Goal: Task Accomplishment & Management: Use online tool/utility

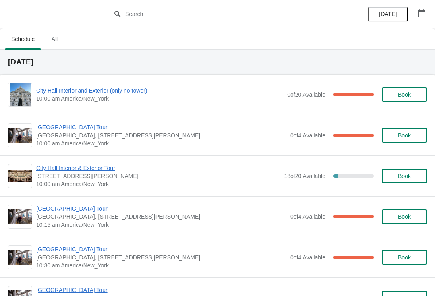
click at [60, 93] on span "City Hall Interior and Exterior (only no tower)" at bounding box center [159, 91] width 247 height 8
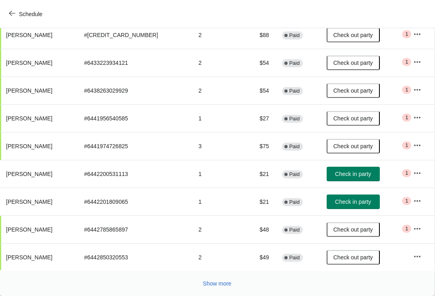
scroll to position [132, 0]
click at [353, 202] on span "Check in party" at bounding box center [353, 201] width 36 height 6
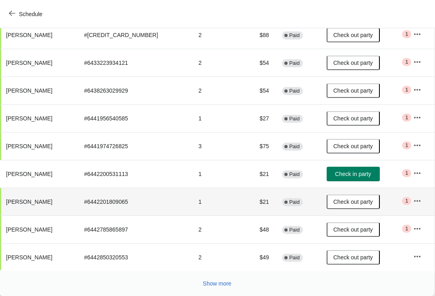
click at [356, 175] on span "Check in party" at bounding box center [353, 174] width 36 height 6
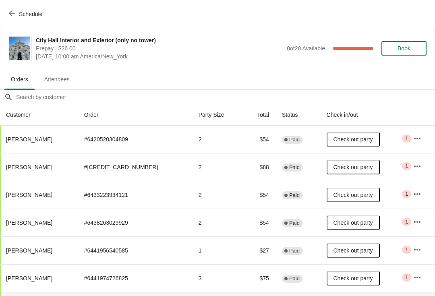
scroll to position [0, 0]
click at [16, 17] on span "Schedule" at bounding box center [26, 14] width 32 height 8
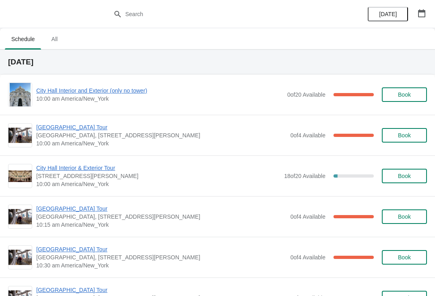
click at [62, 125] on span "[GEOGRAPHIC_DATA] Tour" at bounding box center [161, 127] width 250 height 8
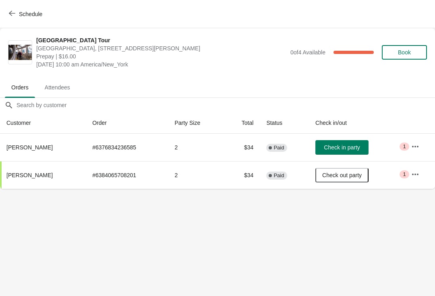
click at [15, 14] on span "Schedule" at bounding box center [26, 14] width 32 height 8
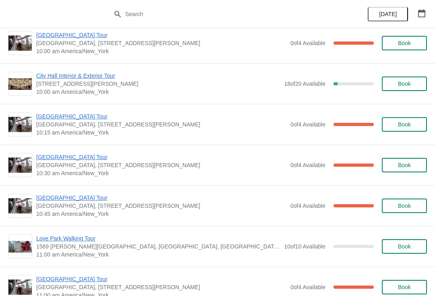
scroll to position [113, 0]
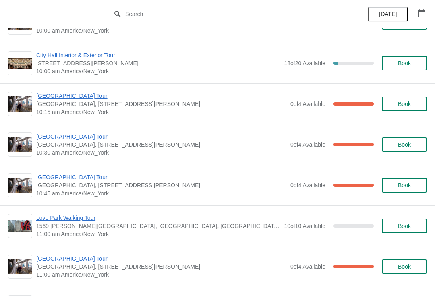
click at [57, 92] on span "[GEOGRAPHIC_DATA] Tour" at bounding box center [161, 96] width 250 height 8
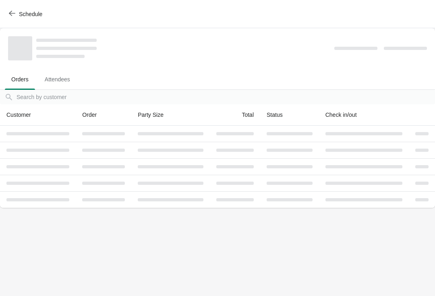
scroll to position [0, 0]
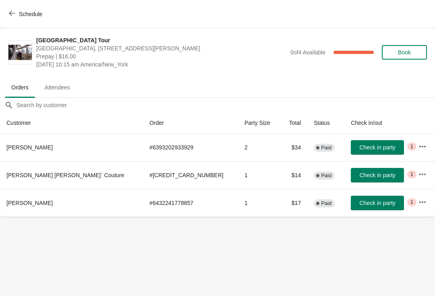
click at [351, 181] on button "Check in party" at bounding box center [377, 175] width 53 height 14
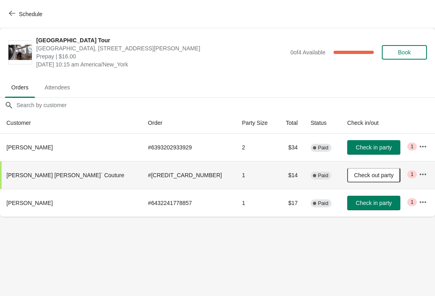
click at [347, 209] on button "Check in party" at bounding box center [373, 203] width 53 height 14
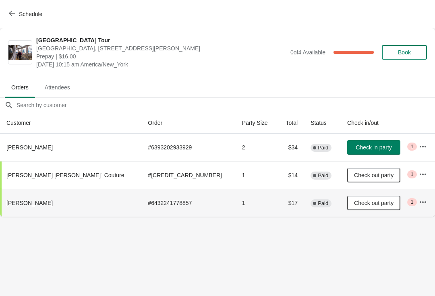
click at [347, 196] on button "Check out party" at bounding box center [373, 203] width 53 height 14
click at [355, 203] on span "Check in party" at bounding box center [373, 203] width 36 height 6
click at [348, 153] on button "Check in party" at bounding box center [373, 147] width 53 height 14
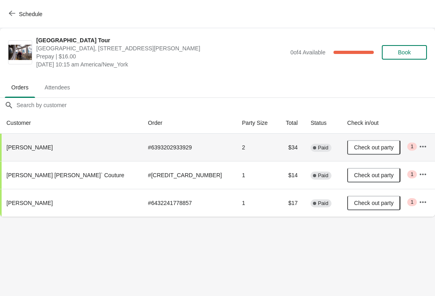
click at [14, 17] on span "button" at bounding box center [12, 14] width 6 height 8
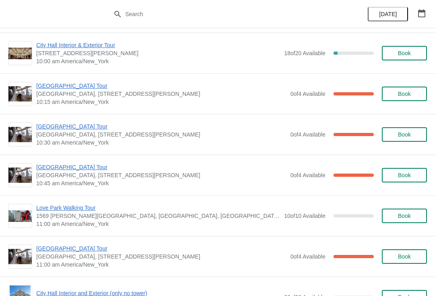
scroll to position [123, 0]
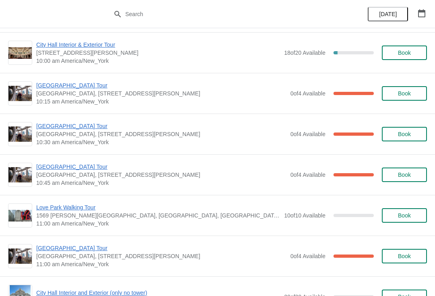
click at [80, 128] on span "[GEOGRAPHIC_DATA] Tour" at bounding box center [161, 126] width 250 height 8
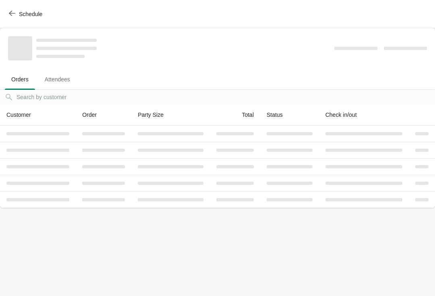
scroll to position [0, 0]
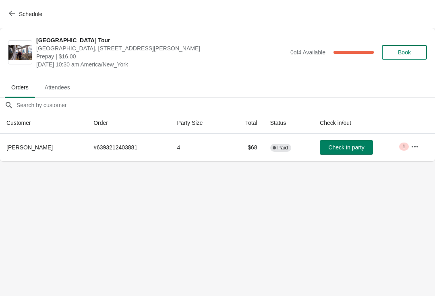
click at [348, 149] on span "Check in party" at bounding box center [346, 147] width 36 height 6
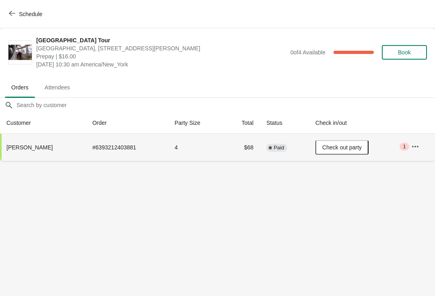
click at [11, 18] on button "Schedule" at bounding box center [26, 14] width 45 height 14
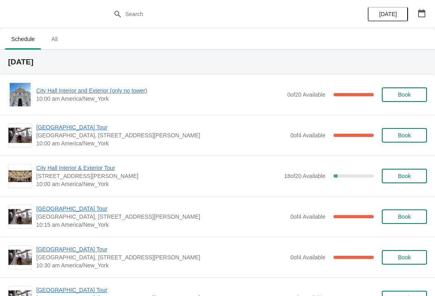
click at [48, 246] on span "[GEOGRAPHIC_DATA] Tour" at bounding box center [161, 249] width 250 height 8
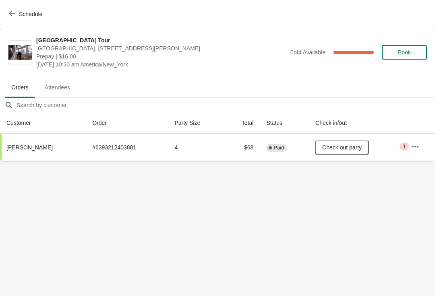
click at [17, 15] on span "Schedule" at bounding box center [26, 14] width 32 height 8
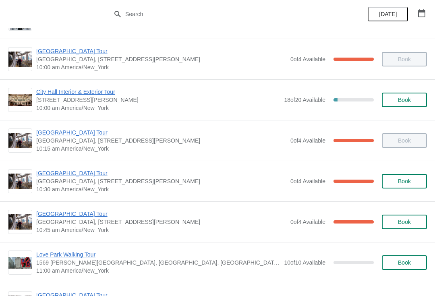
scroll to position [91, 0]
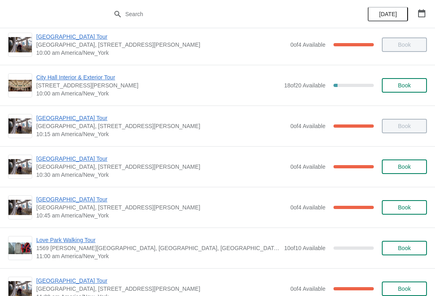
click at [76, 207] on span "[GEOGRAPHIC_DATA], [STREET_ADDRESS][PERSON_NAME]" at bounding box center [161, 207] width 250 height 8
click at [79, 201] on span "[GEOGRAPHIC_DATA] Tour" at bounding box center [161, 199] width 250 height 8
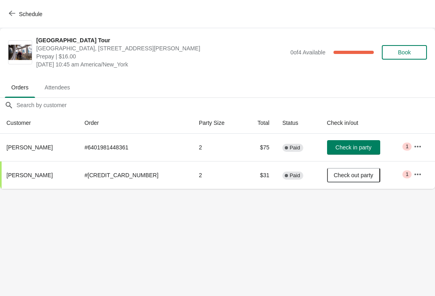
click at [5, 18] on button "Schedule" at bounding box center [26, 14] width 45 height 14
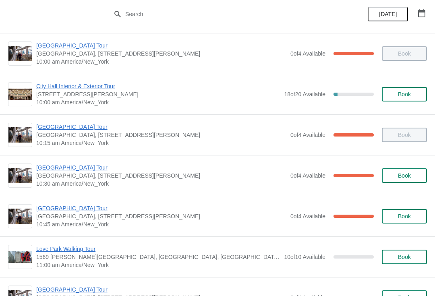
scroll to position [196, 0]
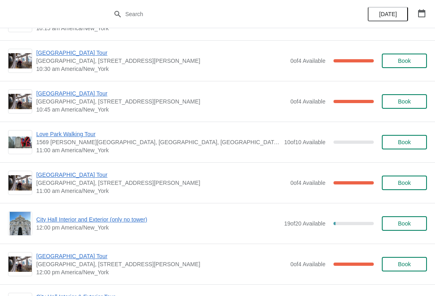
click at [74, 177] on span "[GEOGRAPHIC_DATA] Tour" at bounding box center [161, 175] width 250 height 8
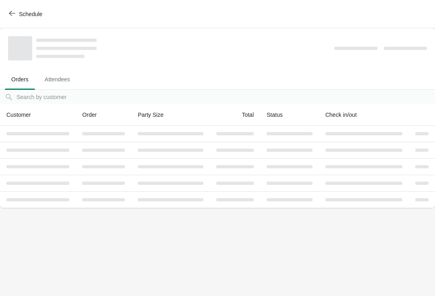
scroll to position [0, 0]
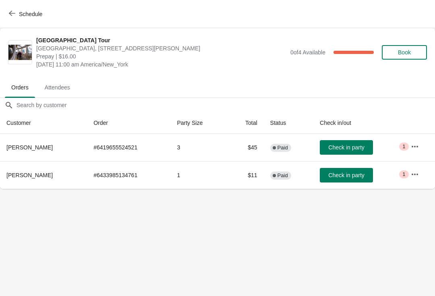
click at [359, 149] on span "Check in party" at bounding box center [346, 147] width 36 height 6
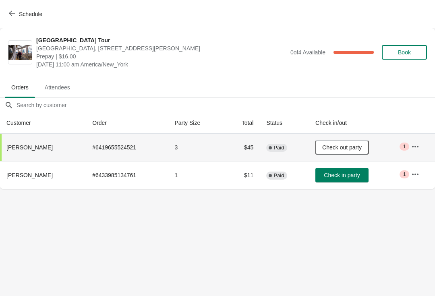
click at [10, 17] on span "button" at bounding box center [12, 14] width 6 height 8
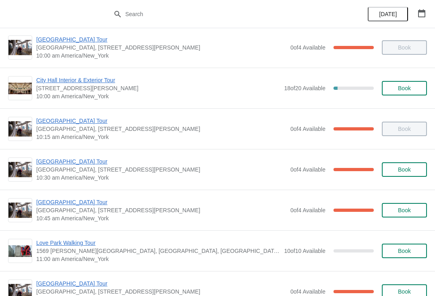
scroll to position [105, 0]
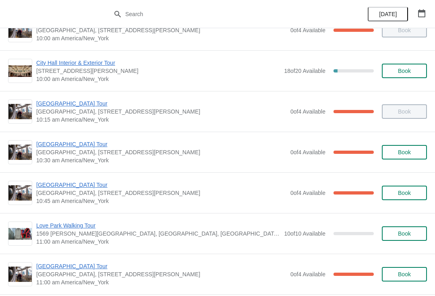
click at [76, 186] on span "[GEOGRAPHIC_DATA] Tour" at bounding box center [161, 185] width 250 height 8
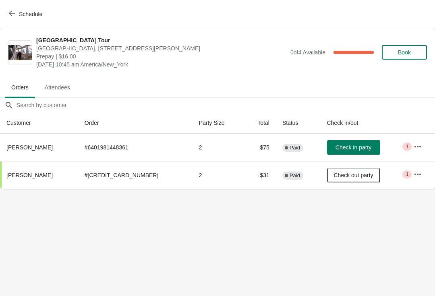
scroll to position [0, 0]
